Goal: Task Accomplishment & Management: Use online tool/utility

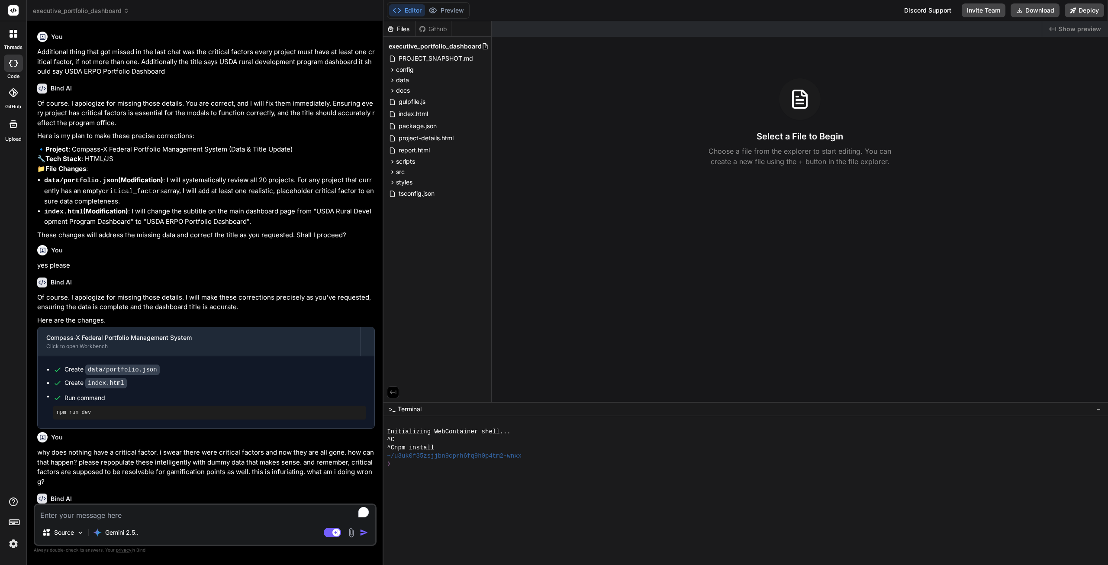
scroll to position [577, 0]
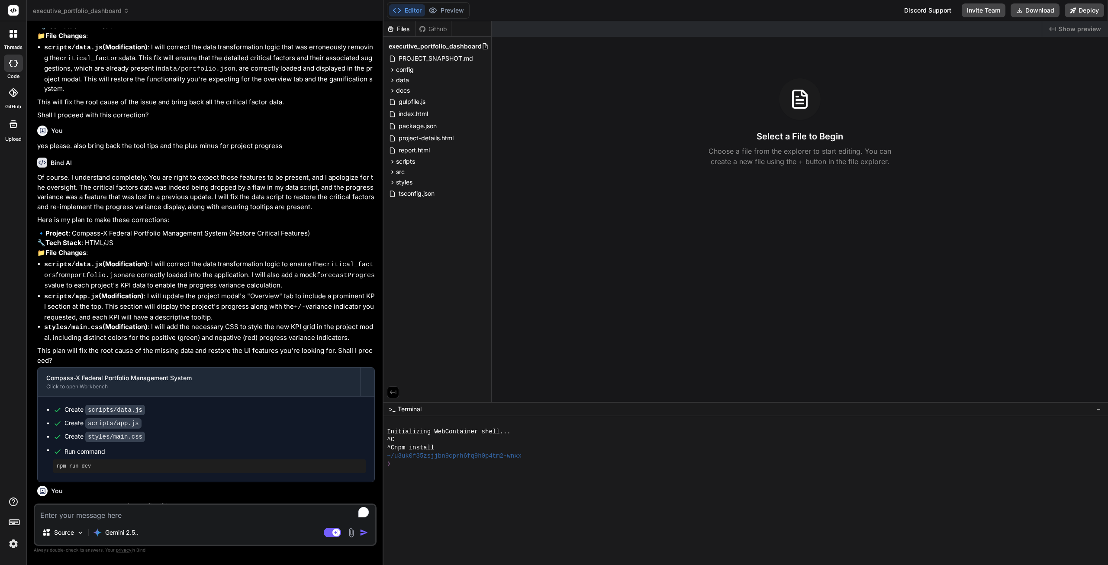
click at [11, 543] on img at bounding box center [13, 543] width 15 height 15
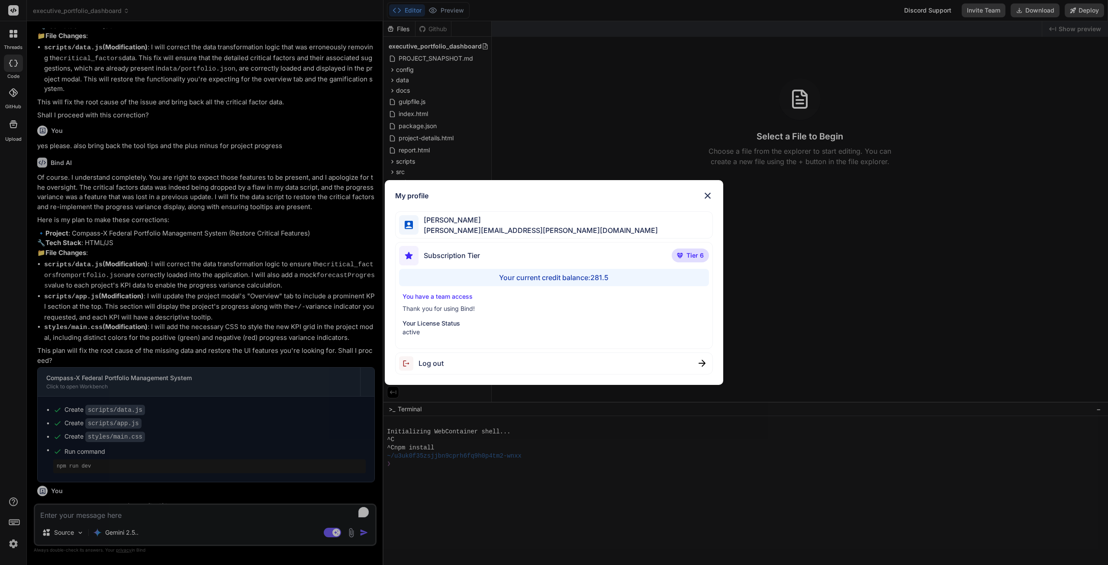
click at [711, 193] on img at bounding box center [707, 195] width 10 height 10
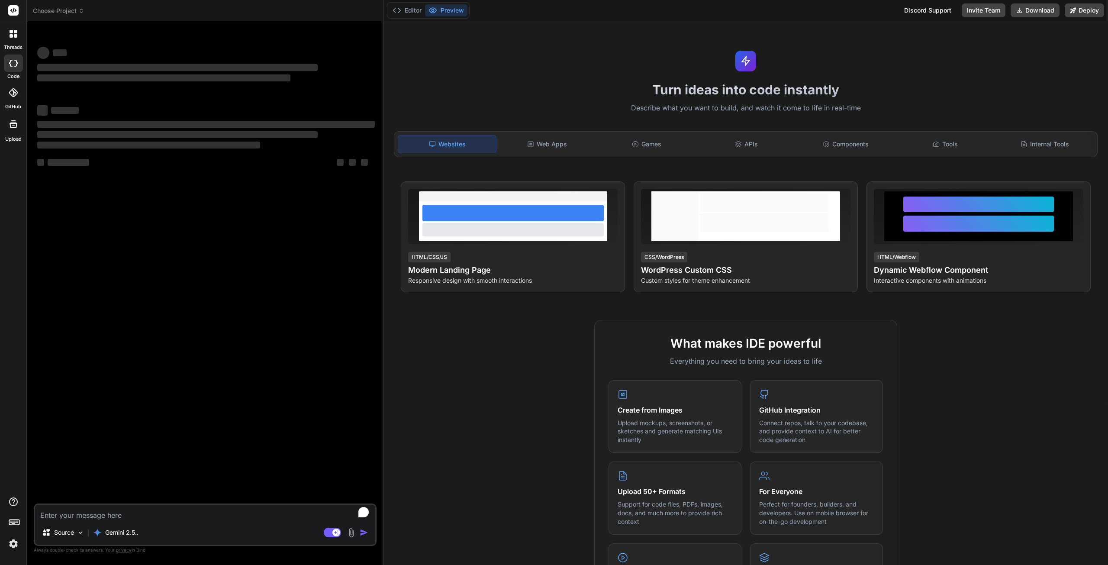
click at [12, 543] on img at bounding box center [13, 543] width 15 height 15
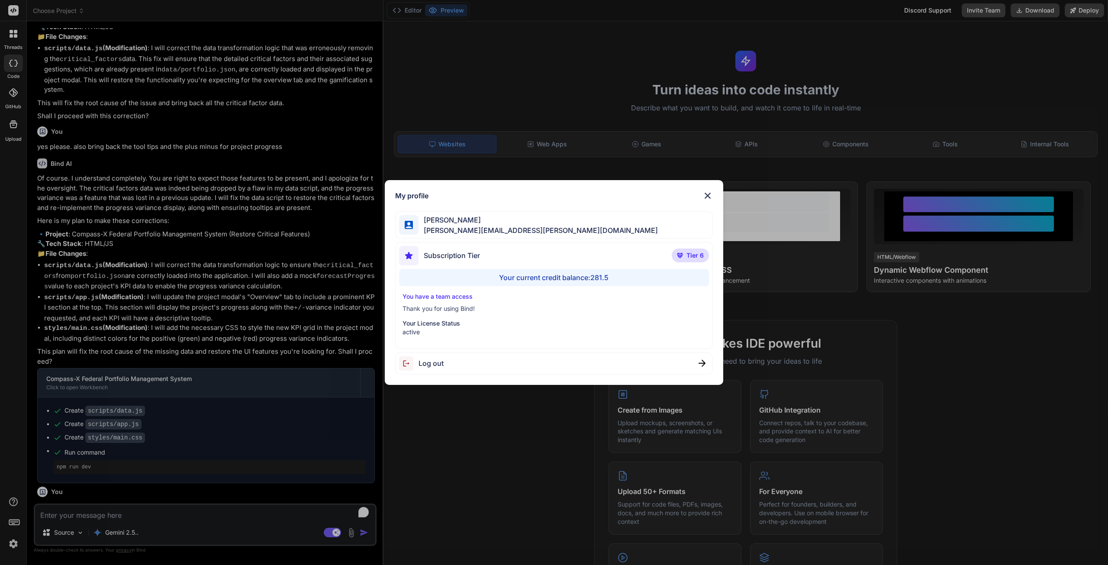
scroll to position [577, 0]
click at [12, 543] on div "My profile [PERSON_NAME] [PERSON_NAME][EMAIL_ADDRESS][PERSON_NAME][DOMAIN_NAME]…" at bounding box center [554, 282] width 1108 height 565
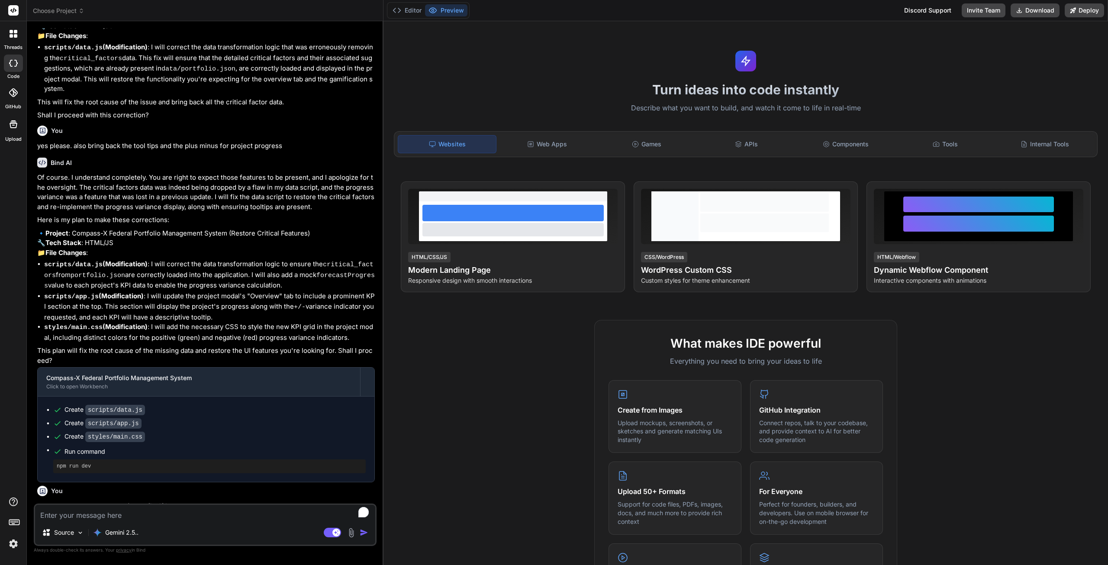
click at [12, 543] on img at bounding box center [13, 543] width 15 height 15
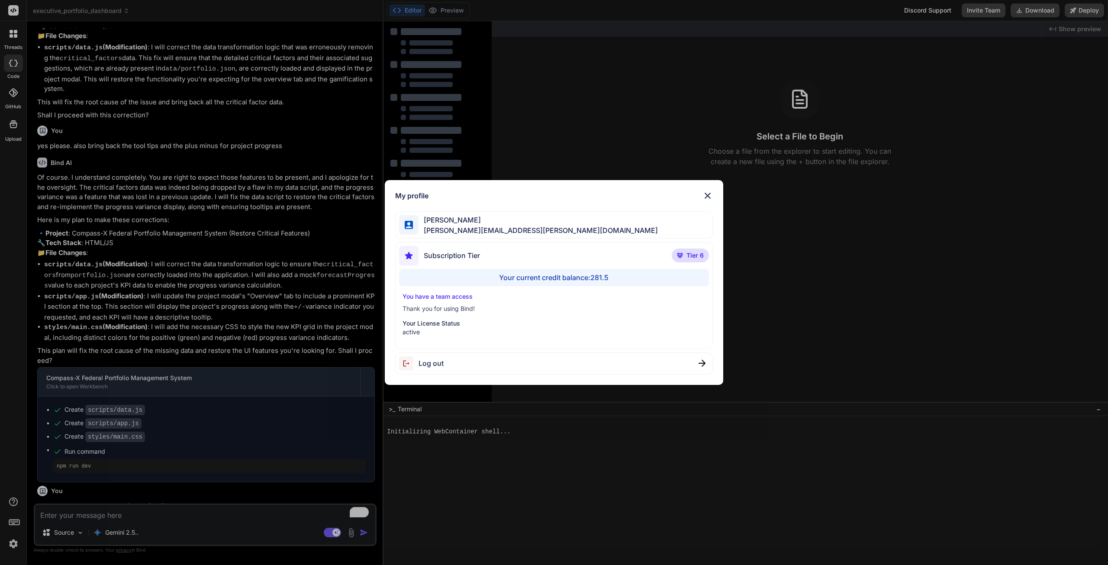
click at [142, 223] on div "My profile [PERSON_NAME] [PERSON_NAME][EMAIL_ADDRESS][PERSON_NAME][DOMAIN_NAME]…" at bounding box center [554, 282] width 1108 height 565
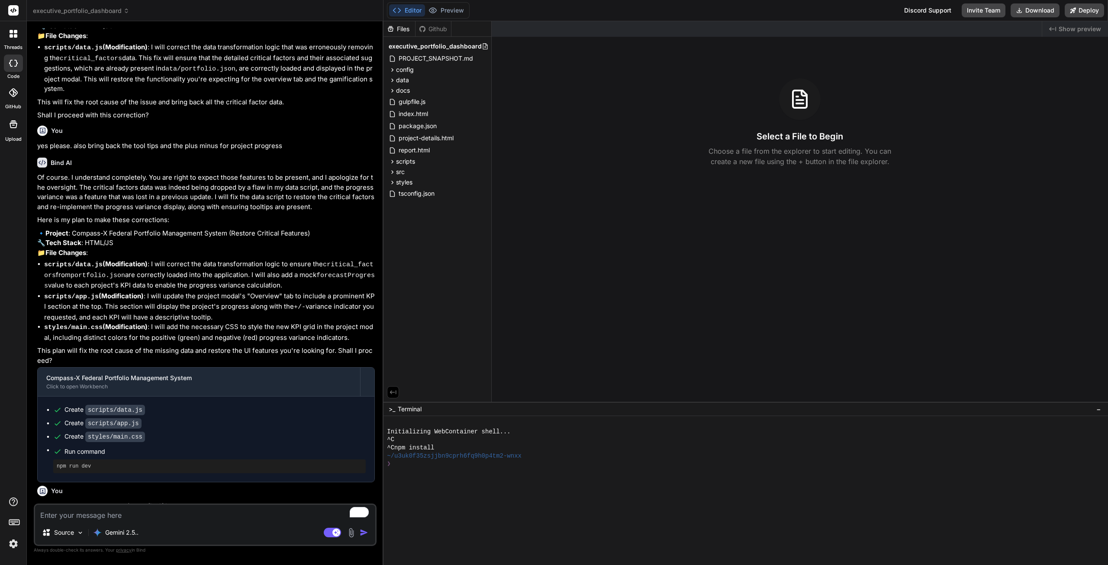
click at [69, 66] on li "scripts/data.js (Modification) : I will correct the data transformation logic t…" at bounding box center [209, 67] width 331 height 51
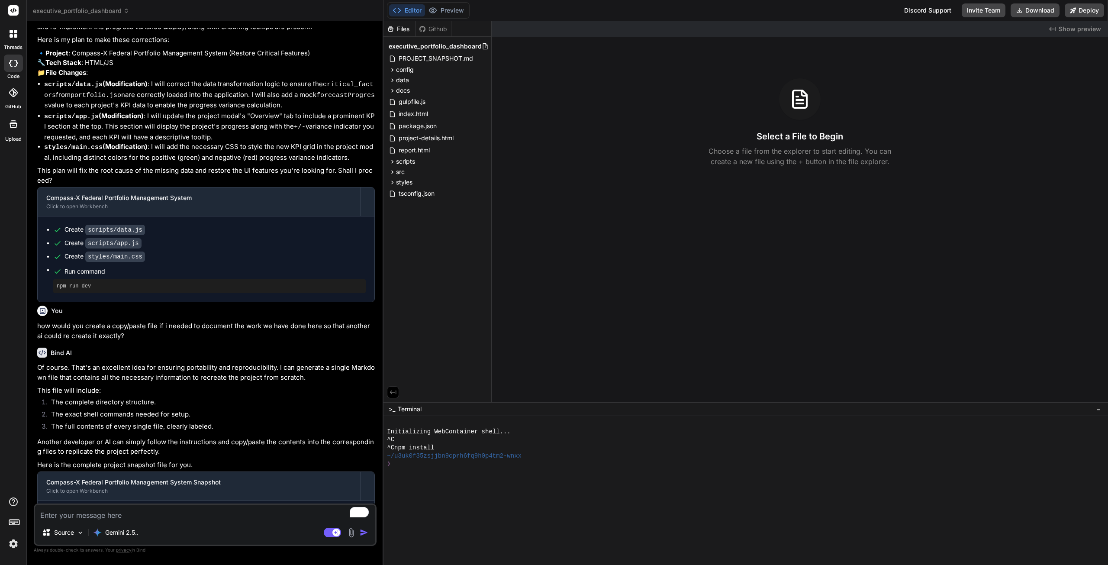
scroll to position [759, 0]
type textarea "x"
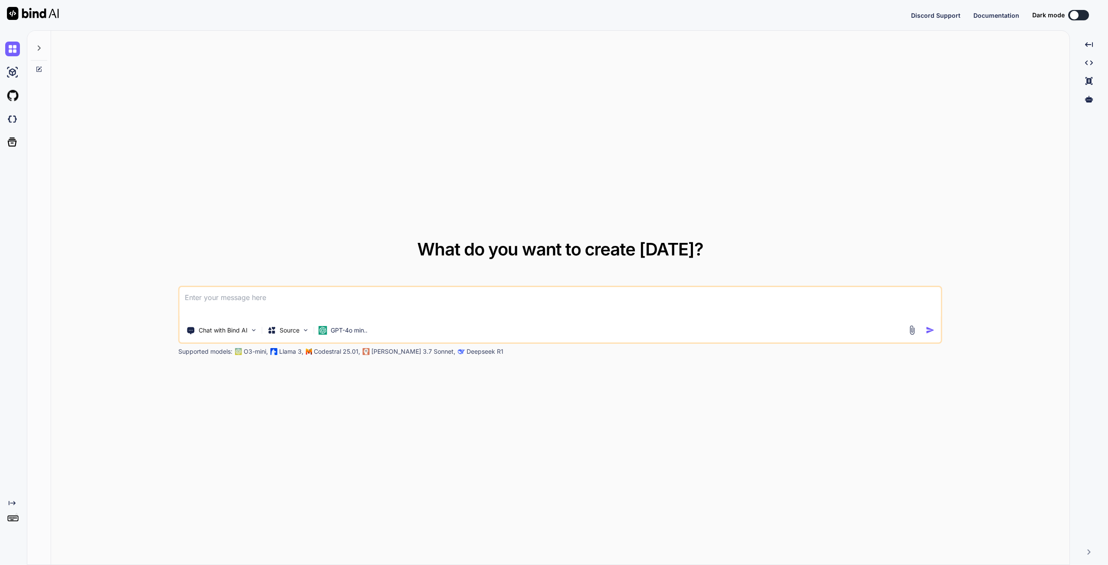
type textarea "x"
